Goal: Information Seeking & Learning: Understand process/instructions

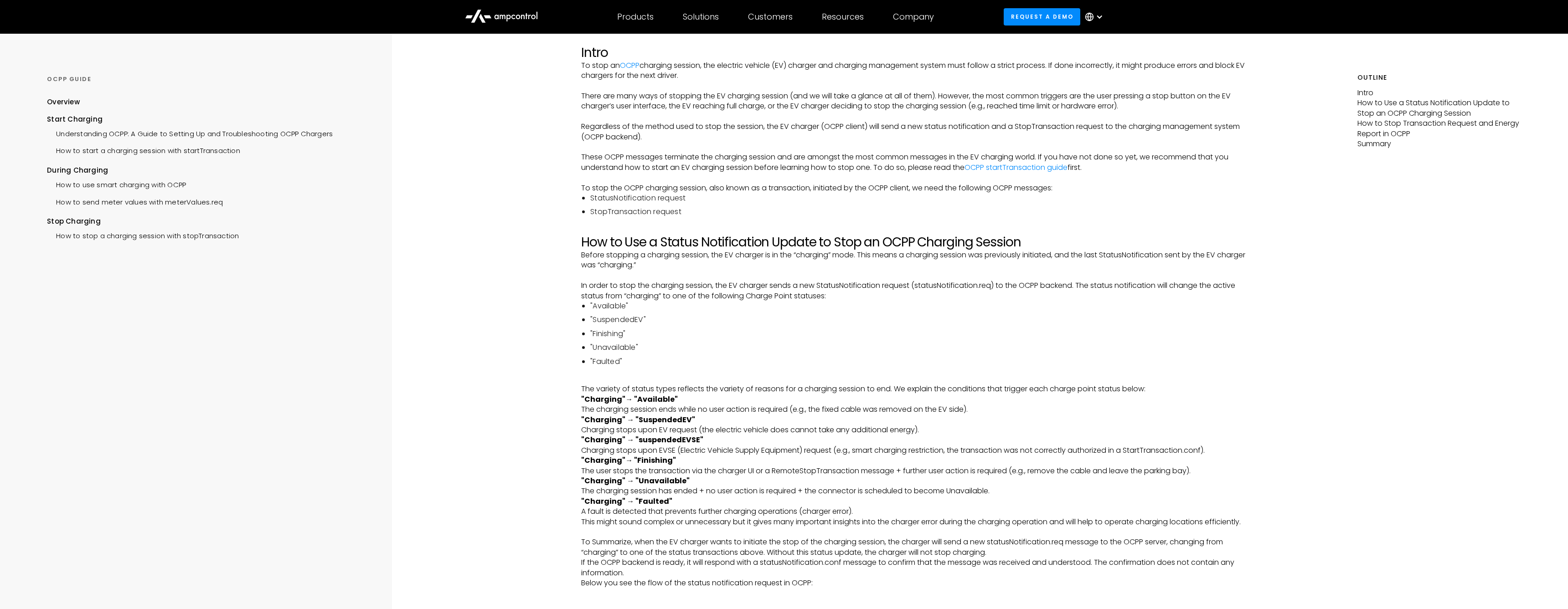
scroll to position [96, 0]
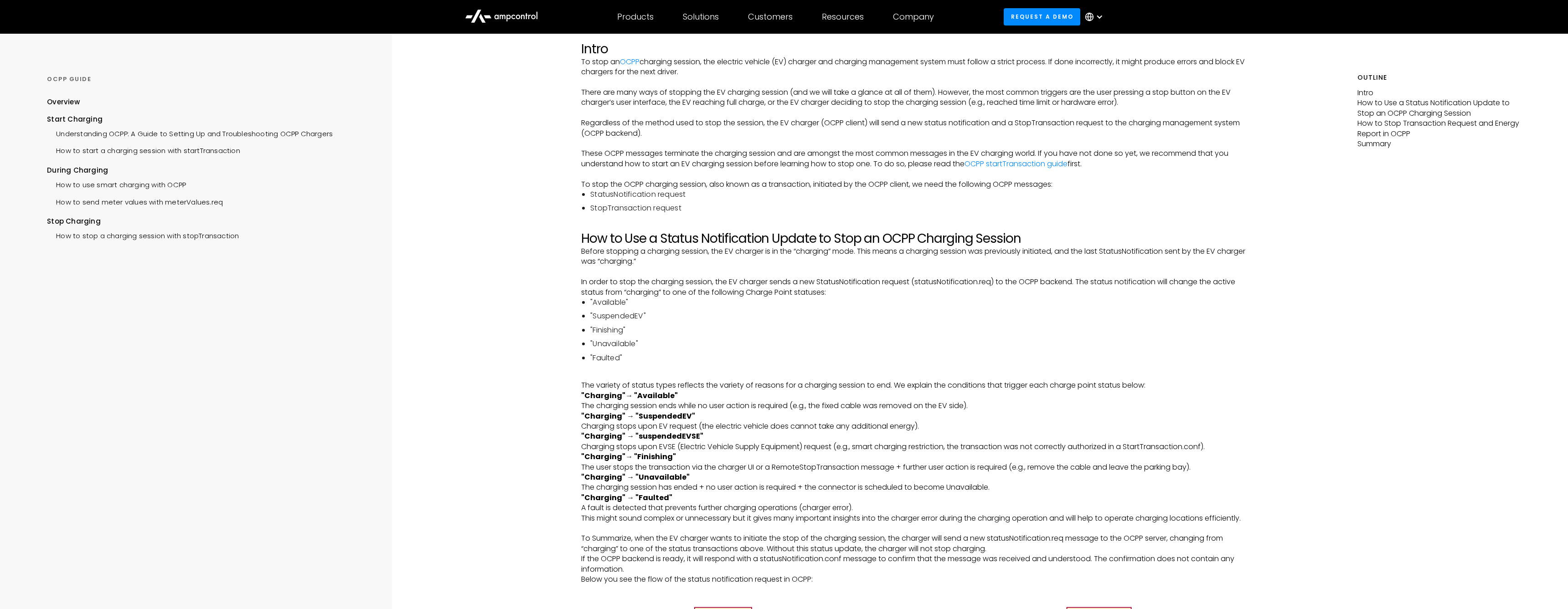
click at [631, 403] on p ""Charging"→ "Available" ‍ The charging session ends while no user action is req…" at bounding box center [914, 402] width 665 height 21
click at [727, 401] on p ""Charging"→ "Available" ‍ The charging session ends while no user action is req…" at bounding box center [914, 402] width 665 height 21
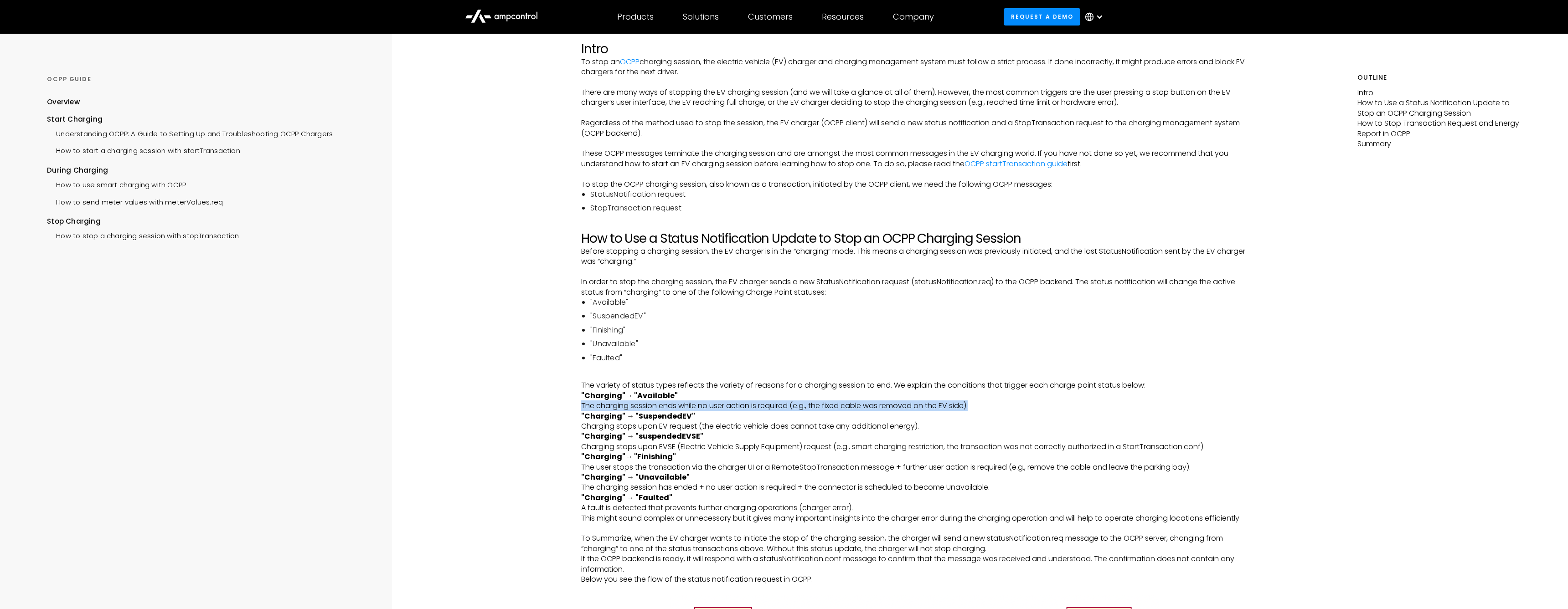
click at [854, 403] on p ""Charging"→ "Available" ‍ The charging session ends while no user action is req…" at bounding box center [914, 402] width 665 height 21
click at [936, 400] on p ""Charging"→ "Available" ‍ The charging session ends while no user action is req…" at bounding box center [914, 402] width 665 height 21
click at [639, 401] on p ""Charging"→ "Available" ‍ The charging session ends while no user action is req…" at bounding box center [914, 402] width 665 height 21
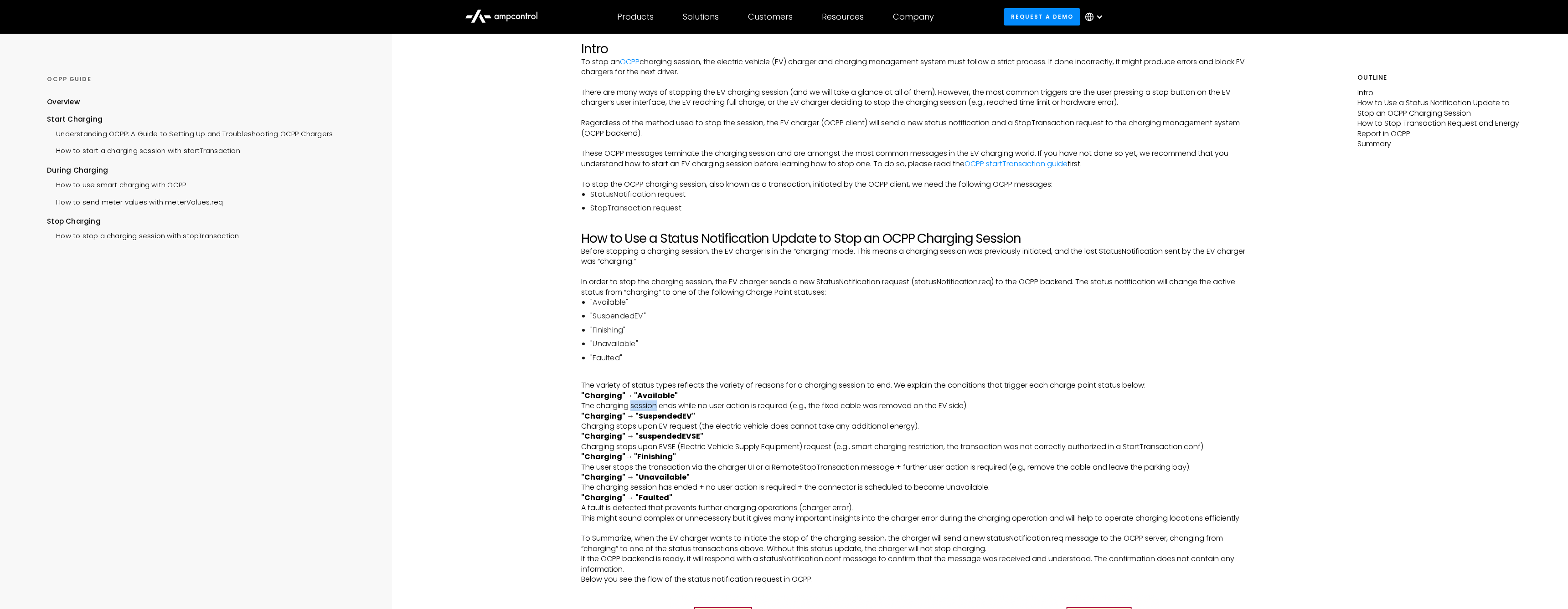
click at [639, 401] on p ""Charging"→ "Available" ‍ The charging session ends while no user action is req…" at bounding box center [914, 402] width 665 height 21
click at [606, 402] on p ""Charging"→ "Available" ‍ The charging session ends while no user action is req…" at bounding box center [914, 402] width 665 height 21
click at [847, 403] on p ""Charging"→ "Available" ‍ The charging session ends while no user action is req…" at bounding box center [914, 402] width 665 height 21
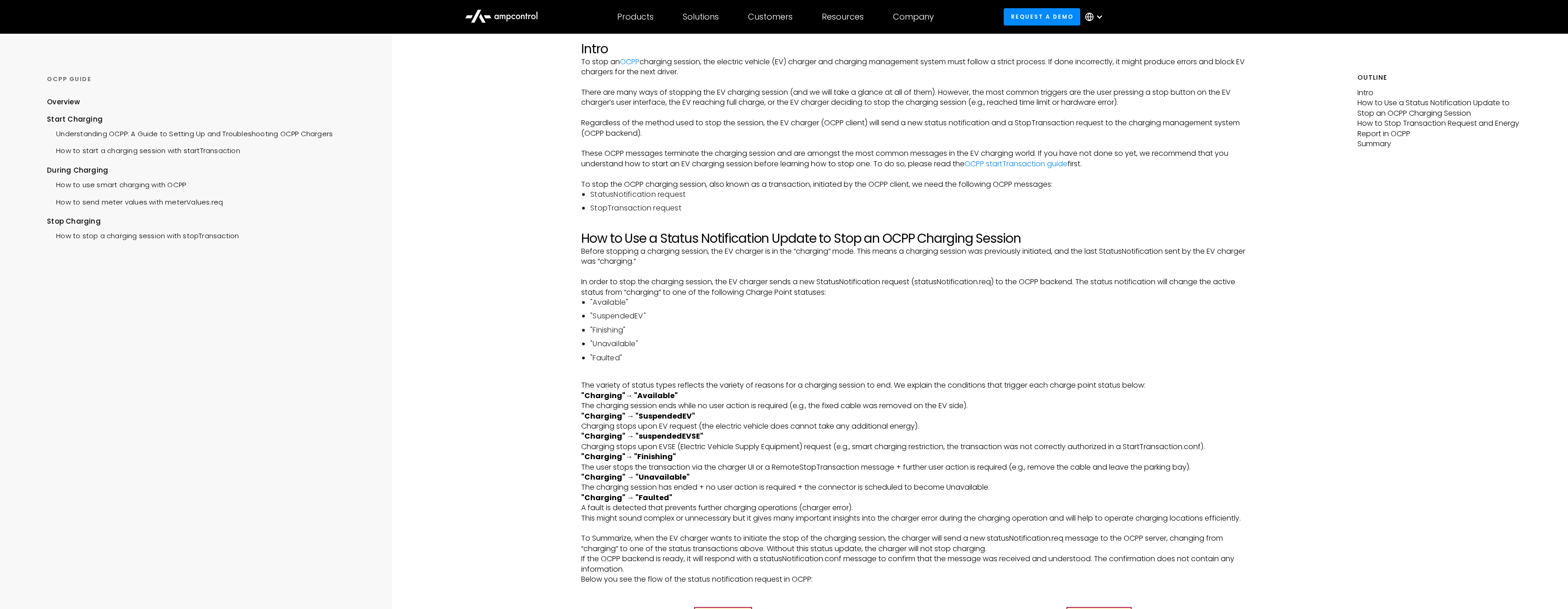
click at [662, 412] on strong ""Charging" → "SuspendedEV" ‍" at bounding box center [638, 416] width 114 height 10
click at [611, 411] on strong ""Charging" → "SuspendedEV" ‍" at bounding box center [638, 416] width 114 height 10
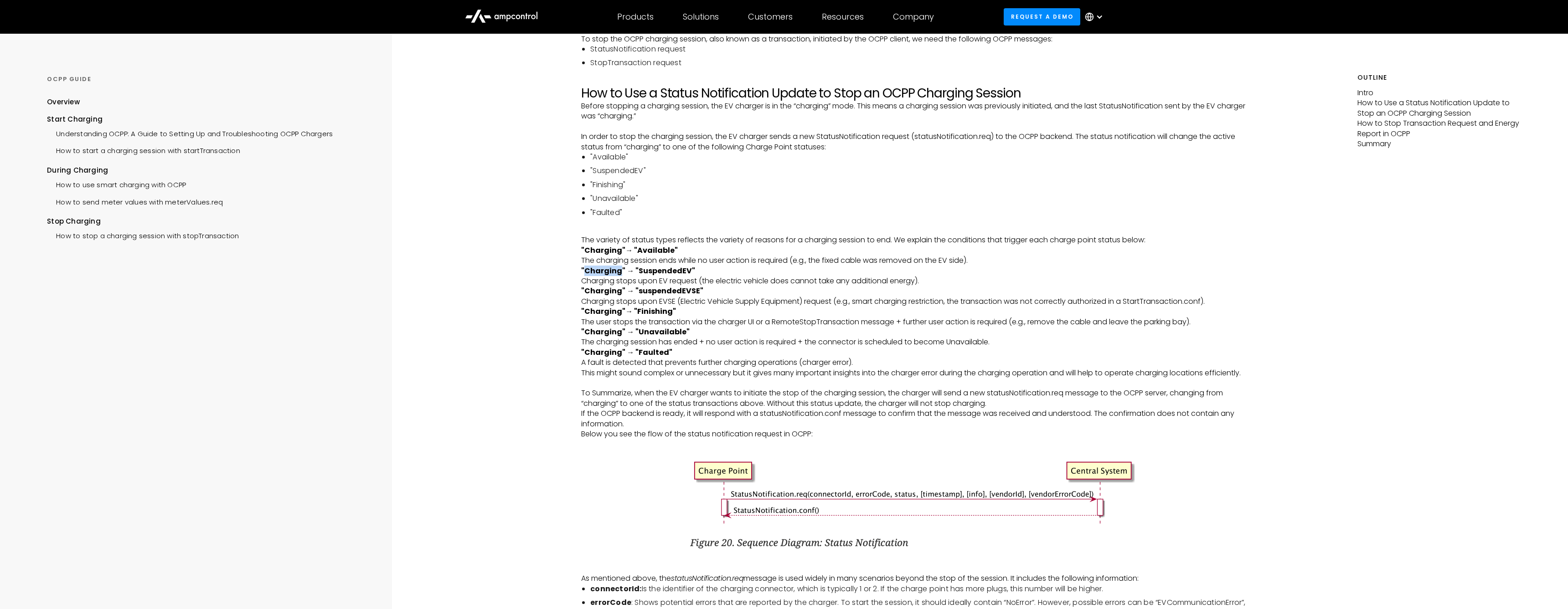
scroll to position [240, 0]
click at [771, 272] on p ""Charging" → "SuspendedEV" ‍ Charging stops upon EV request (the electric vehic…" at bounding box center [914, 277] width 665 height 21
click at [761, 276] on p ""Charging" → "SuspendedEV" ‍ Charging stops upon EV request (the electric vehic…" at bounding box center [914, 277] width 665 height 21
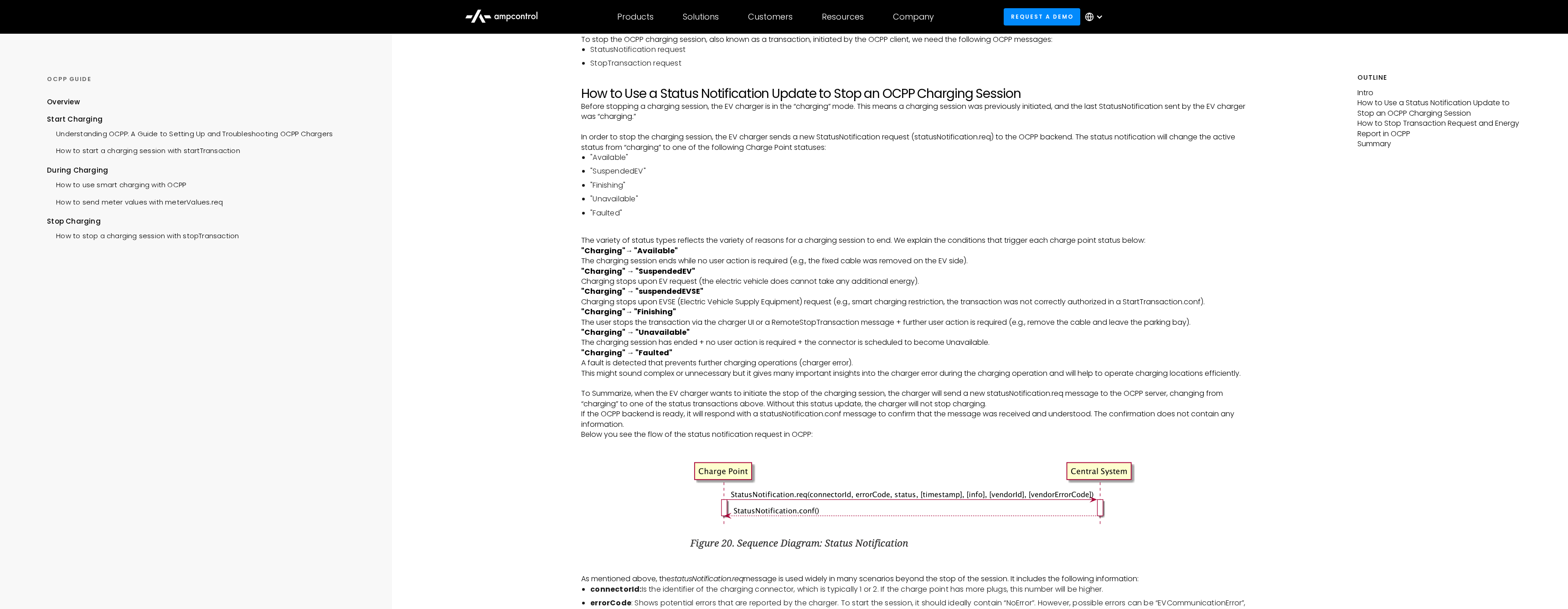
click at [651, 277] on p ""Charging" → "SuspendedEV" ‍ Charging stops upon EV request (the electric vehic…" at bounding box center [914, 277] width 665 height 21
click at [662, 287] on strong ""Charging" → "suspendedEVSE"" at bounding box center [642, 291] width 122 height 10
